Goal: Contribute content

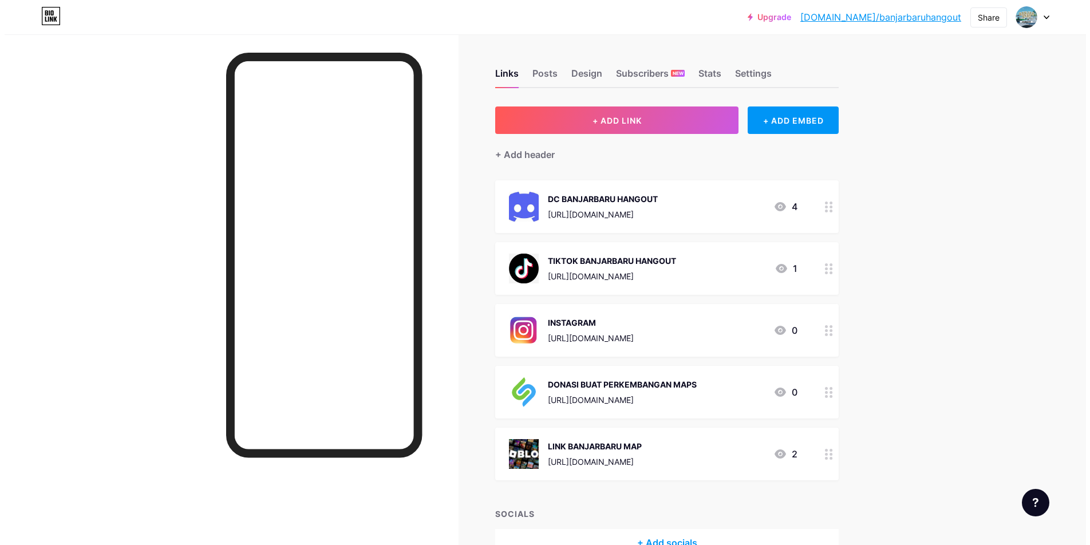
scroll to position [68, 0]
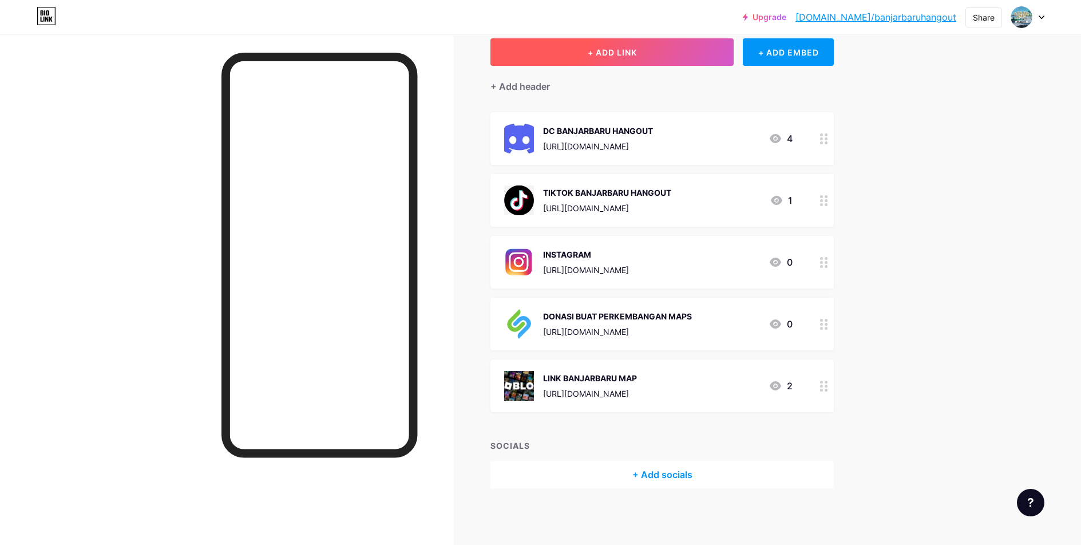
click at [588, 41] on button "+ ADD LINK" at bounding box center [611, 51] width 243 height 27
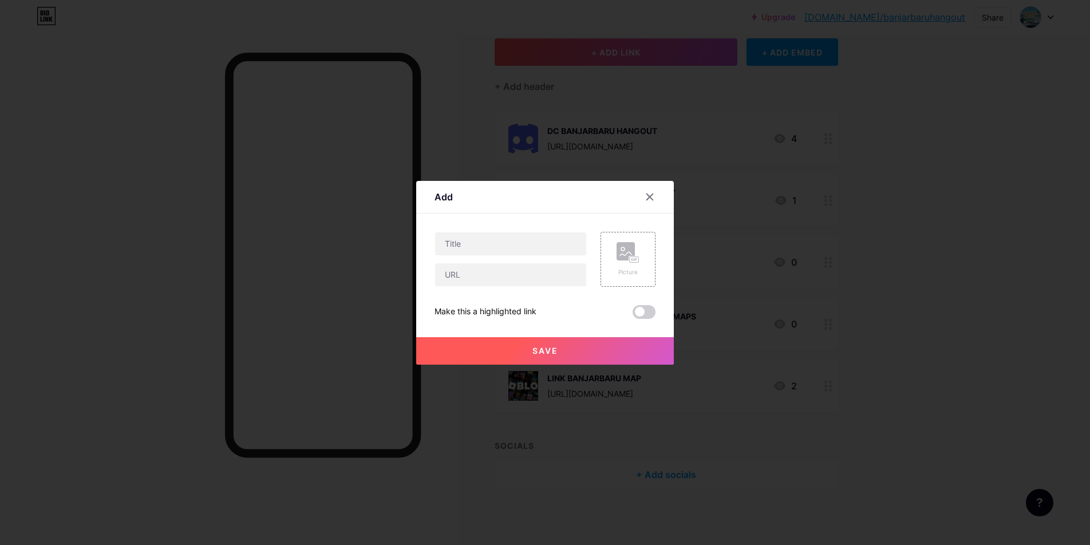
click at [810, 151] on div at bounding box center [545, 272] width 1090 height 545
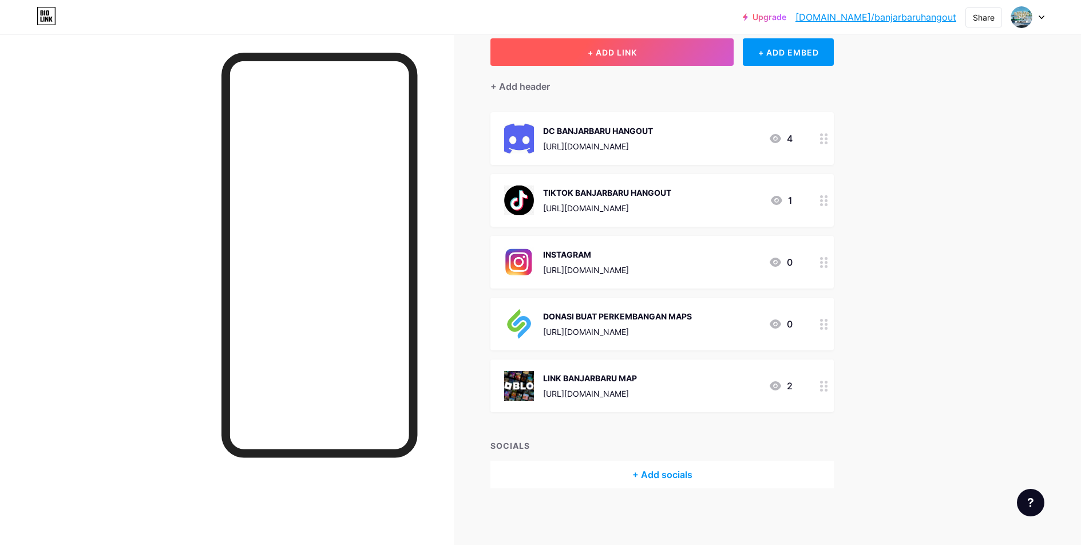
click at [605, 54] on span "+ ADD LINK" at bounding box center [612, 52] width 49 height 10
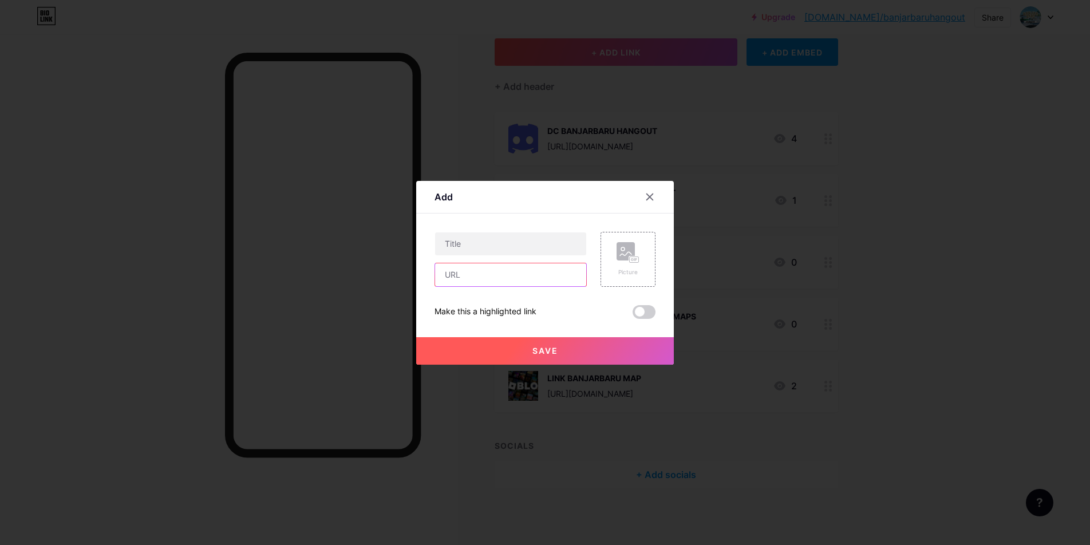
click at [509, 282] on input "text" at bounding box center [510, 274] width 151 height 23
paste input "[URL][DOMAIN_NAME]"
type input "[URL][DOMAIN_NAME]"
click at [510, 244] on input "text" at bounding box center [510, 243] width 151 height 23
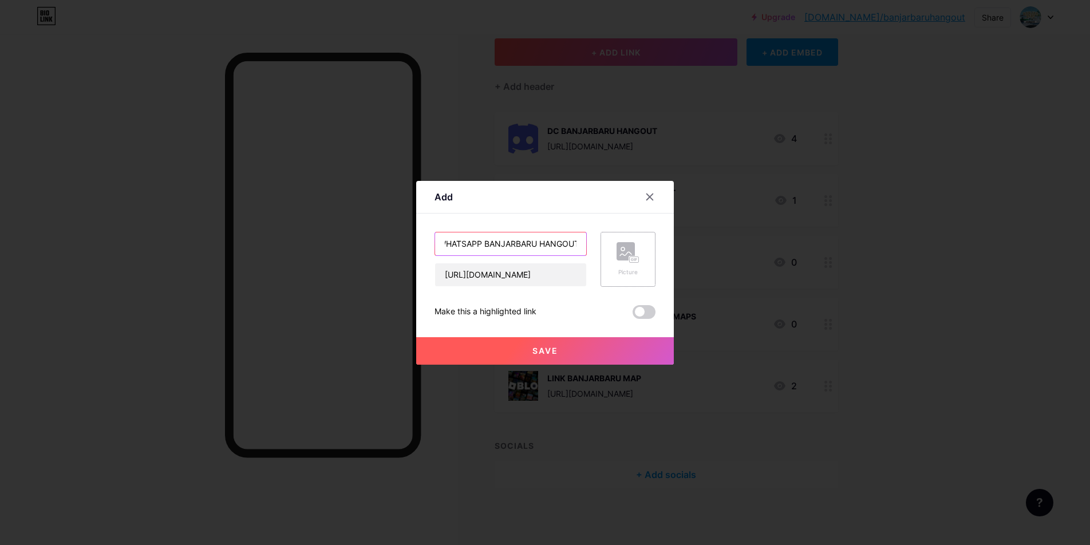
scroll to position [0, 35]
type input "GRUB WHATSAPP BANJARBARU HANGOUT"
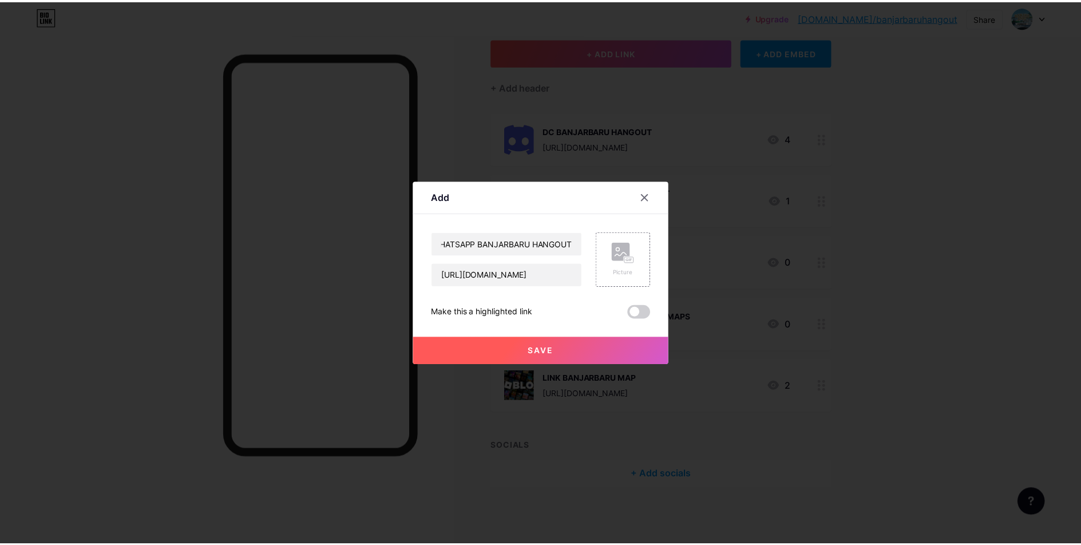
scroll to position [0, 0]
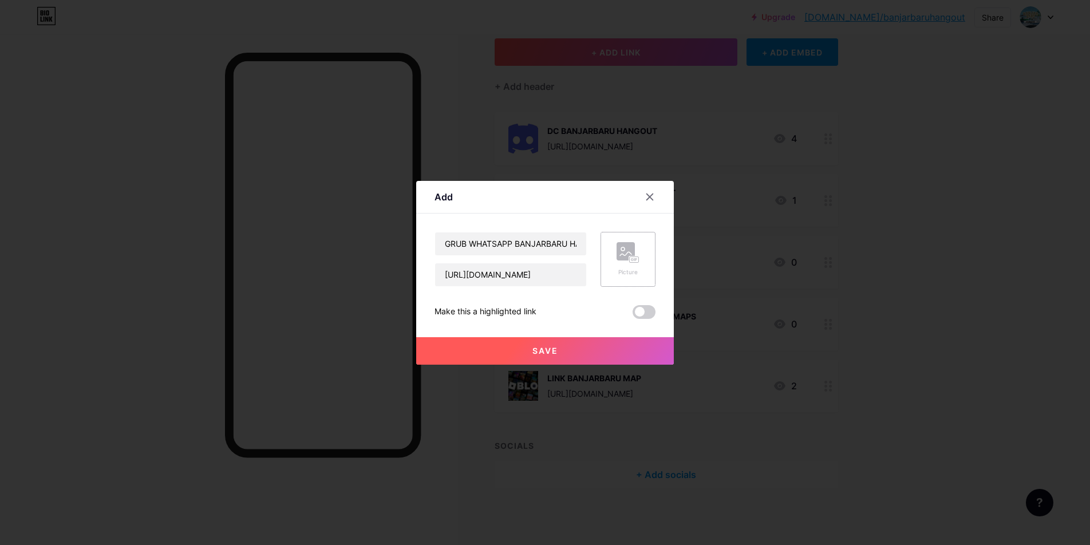
click at [616, 261] on icon at bounding box center [627, 252] width 23 height 21
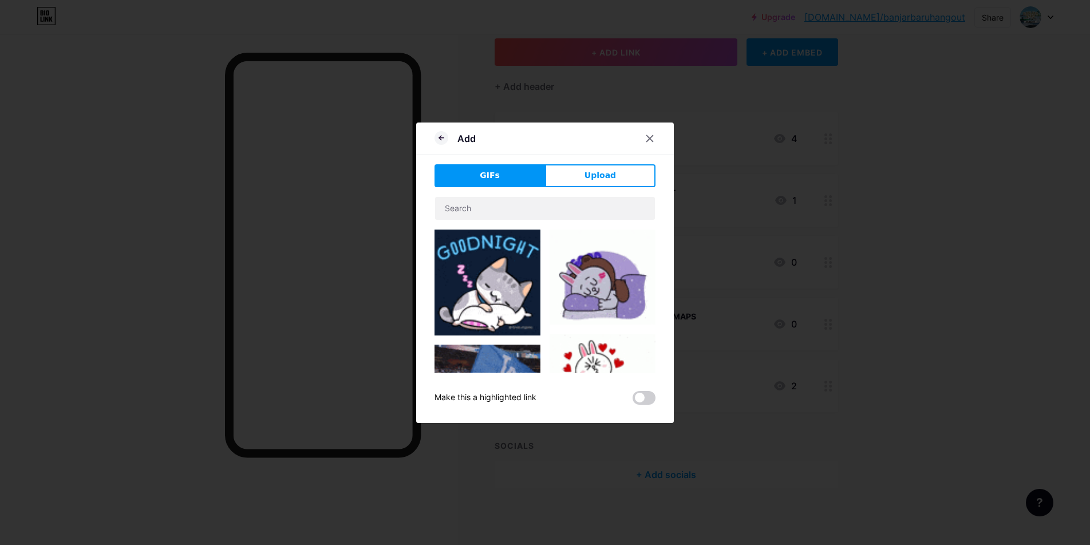
click at [585, 167] on button "Upload" at bounding box center [600, 175] width 110 height 23
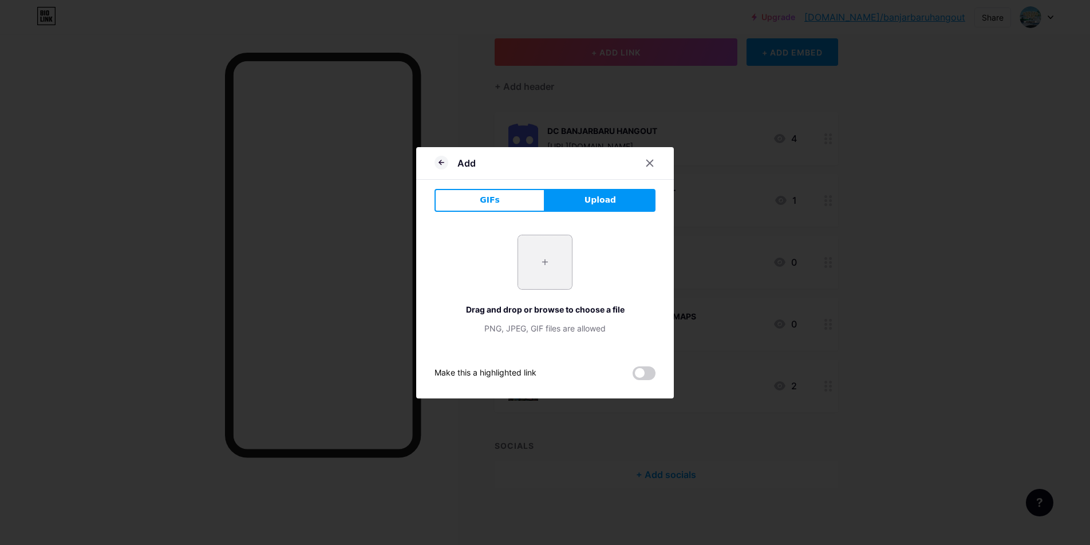
click at [545, 272] on input "file" at bounding box center [545, 262] width 54 height 54
type input "C:\fakepath\OIP.jpg"
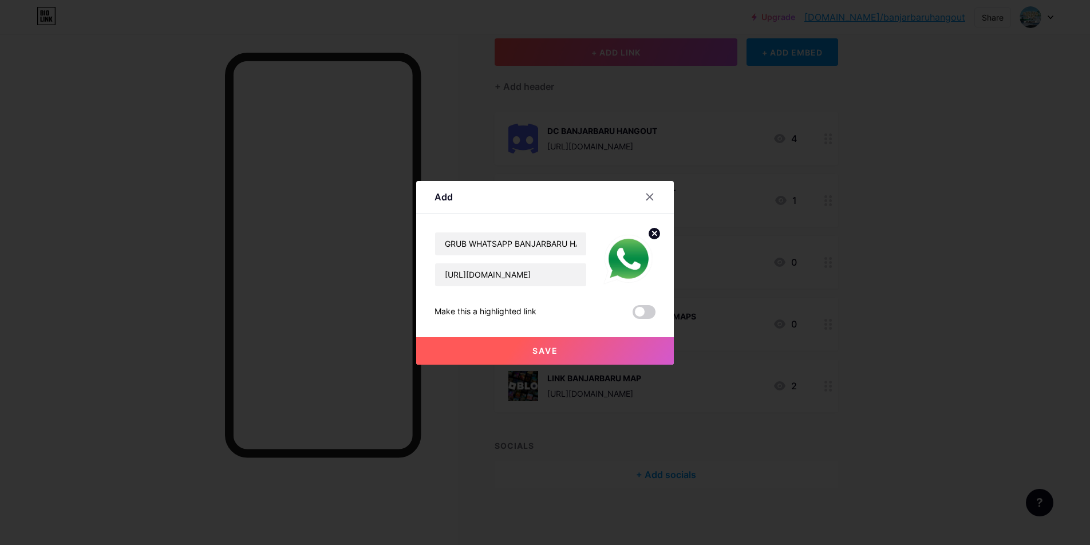
click at [570, 342] on button "Save" at bounding box center [545, 350] width 258 height 27
